Goal: Transaction & Acquisition: Purchase product/service

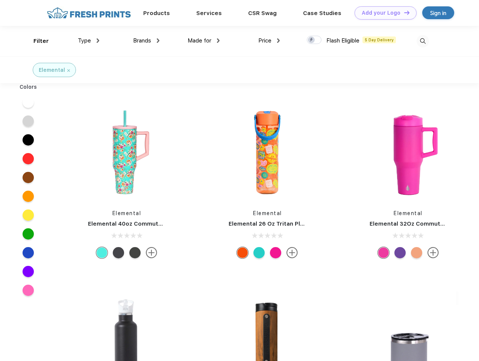
click at [383, 13] on link "Add your Logo Design Tool" at bounding box center [386, 12] width 62 height 13
click at [0, 0] on div "Design Tool" at bounding box center [0, 0] width 0 height 0
click at [404, 12] on link "Add your Logo Design Tool" at bounding box center [386, 12] width 62 height 13
click at [36, 41] on div "Filter" at bounding box center [40, 41] width 15 height 9
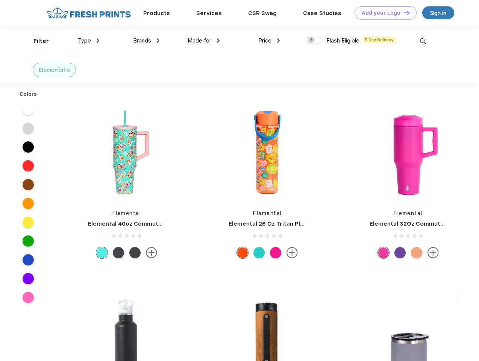
click at [89, 41] on span "Type" at bounding box center [84, 40] width 13 height 7
click at [146, 41] on span "Brands" at bounding box center [142, 40] width 18 height 7
click at [204, 41] on span "Made for" at bounding box center [200, 40] width 24 height 7
click at [269, 41] on span "Price" at bounding box center [264, 40] width 13 height 7
click at [315, 40] on div at bounding box center [314, 40] width 15 height 8
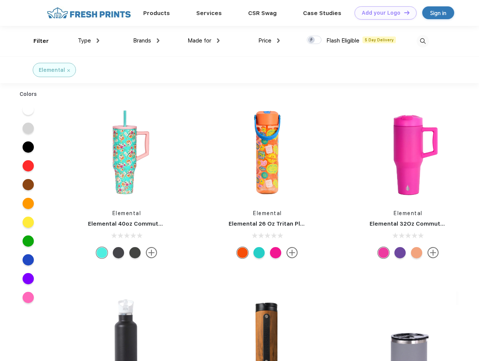
click at [312, 40] on input "checkbox" at bounding box center [309, 37] width 5 height 5
click at [423, 41] on img at bounding box center [423, 41] width 12 height 12
